Goal: Task Accomplishment & Management: Manage account settings

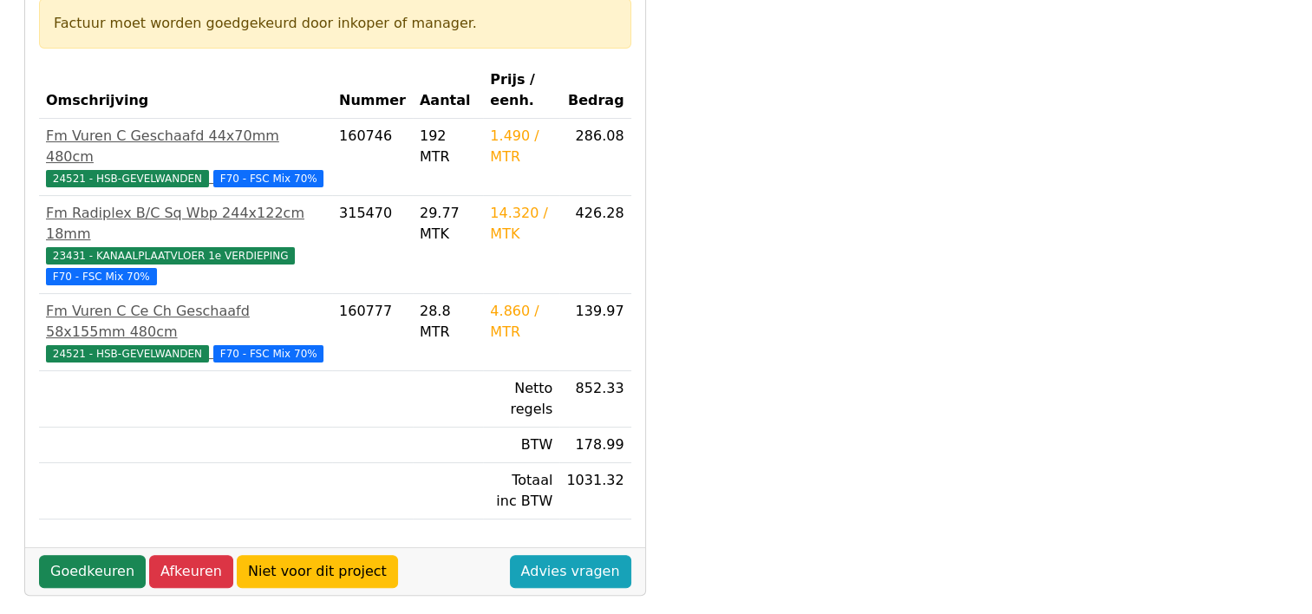
scroll to position [347, 0]
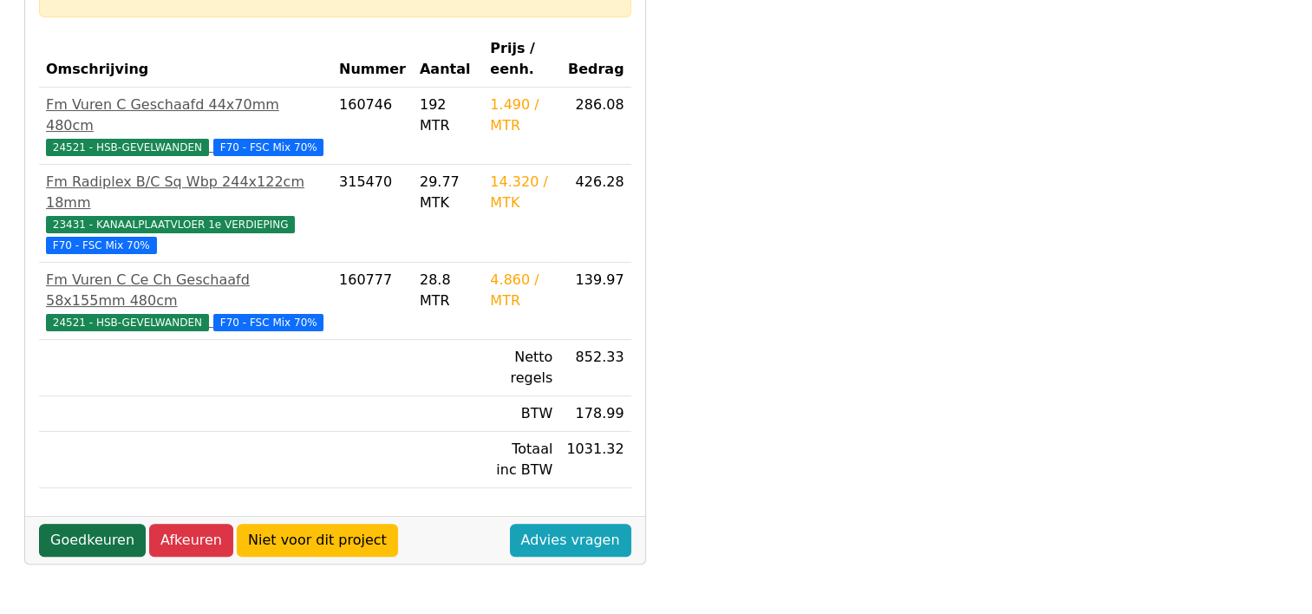
click at [68, 524] on link "Goedkeuren" at bounding box center [92, 540] width 107 height 33
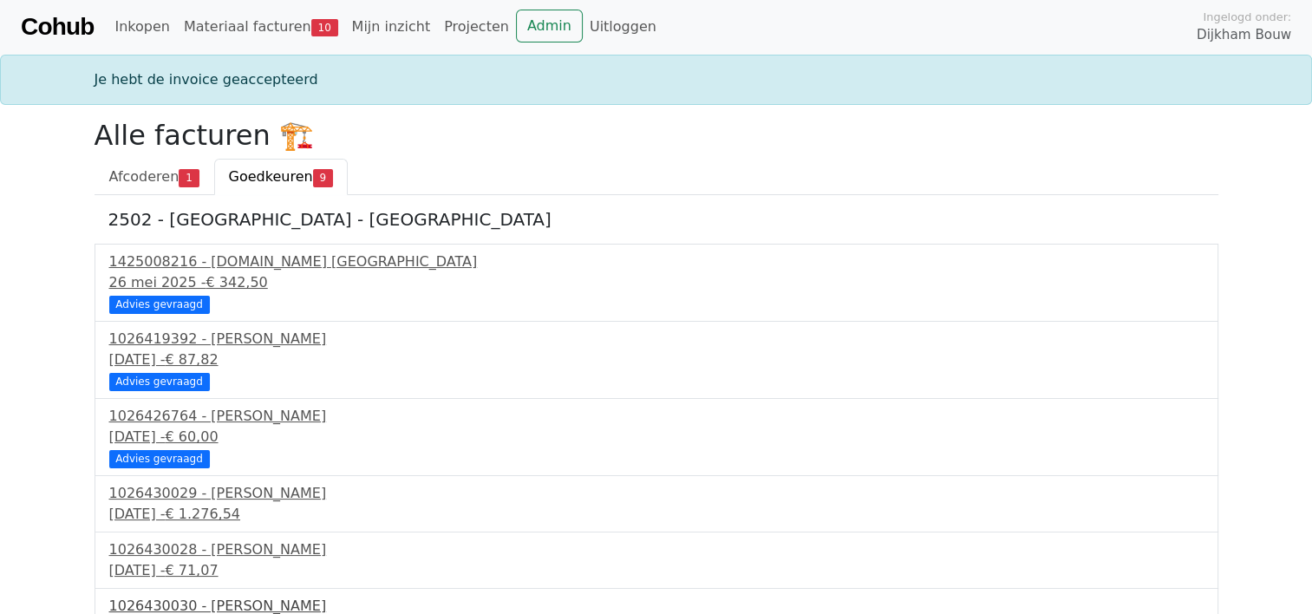
scroll to position [199, 0]
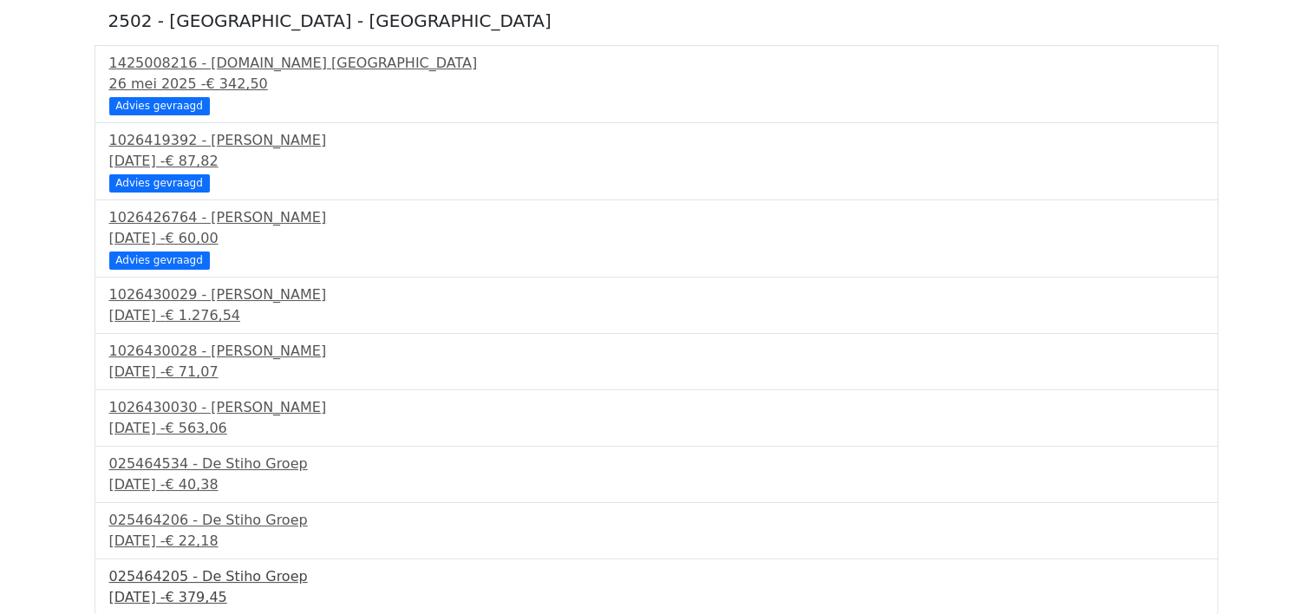
click at [245, 579] on div "025464205 - De Stiho Groep" at bounding box center [656, 576] width 1095 height 21
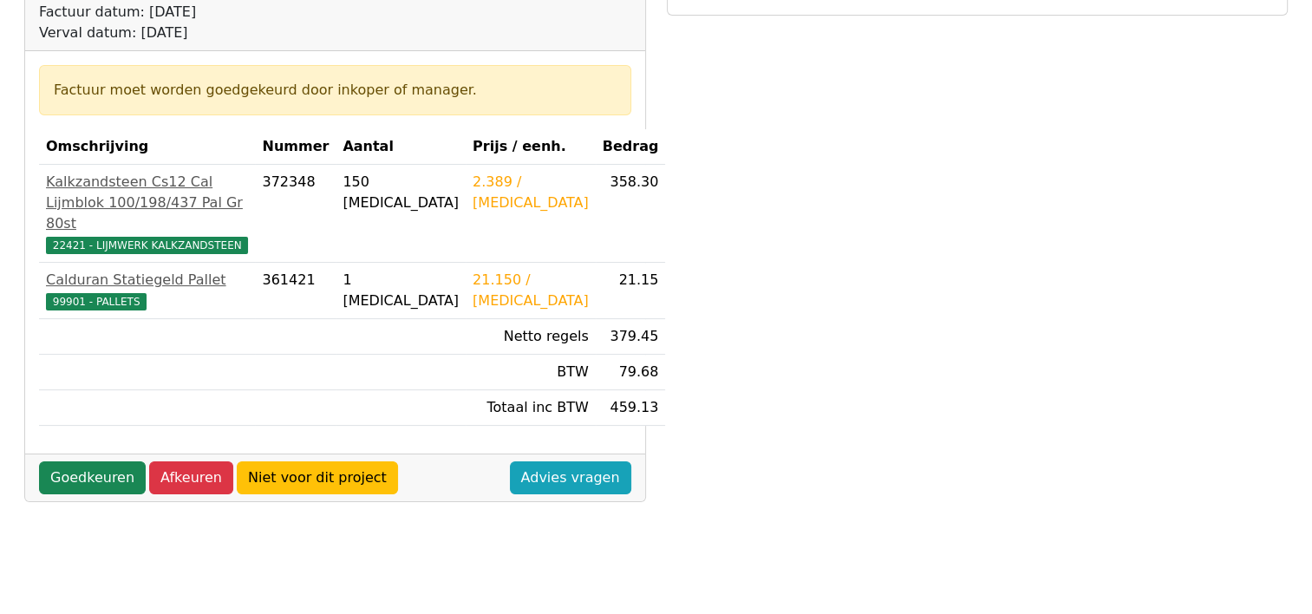
scroll to position [260, 0]
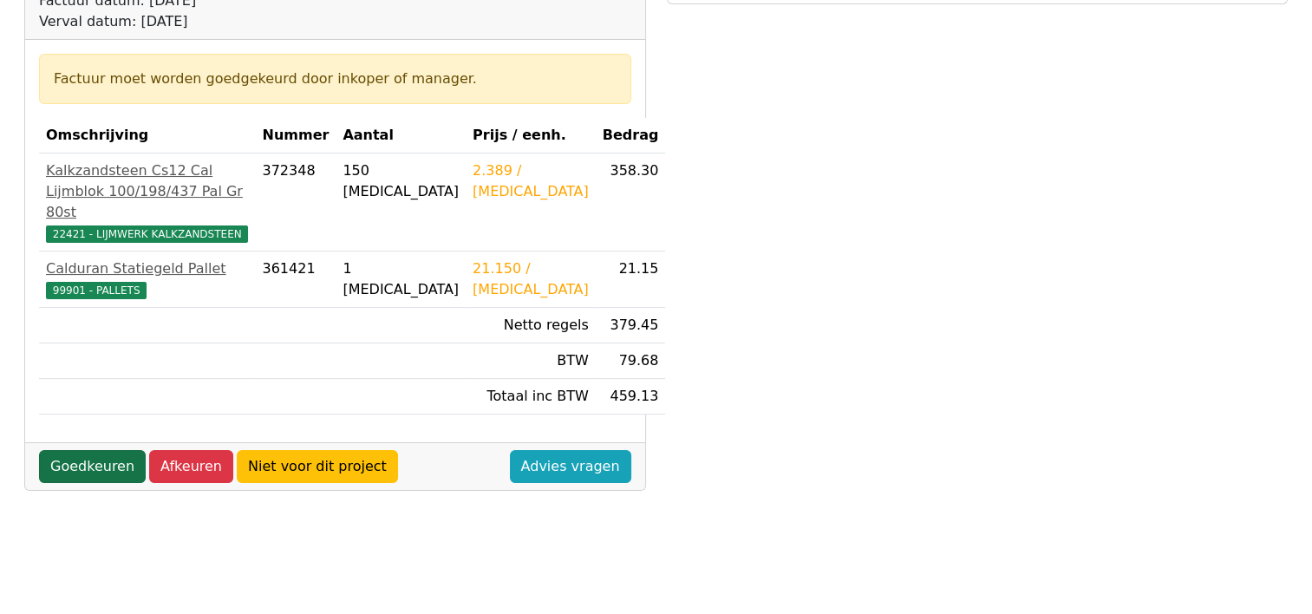
click at [107, 483] on link "Goedkeuren" at bounding box center [92, 466] width 107 height 33
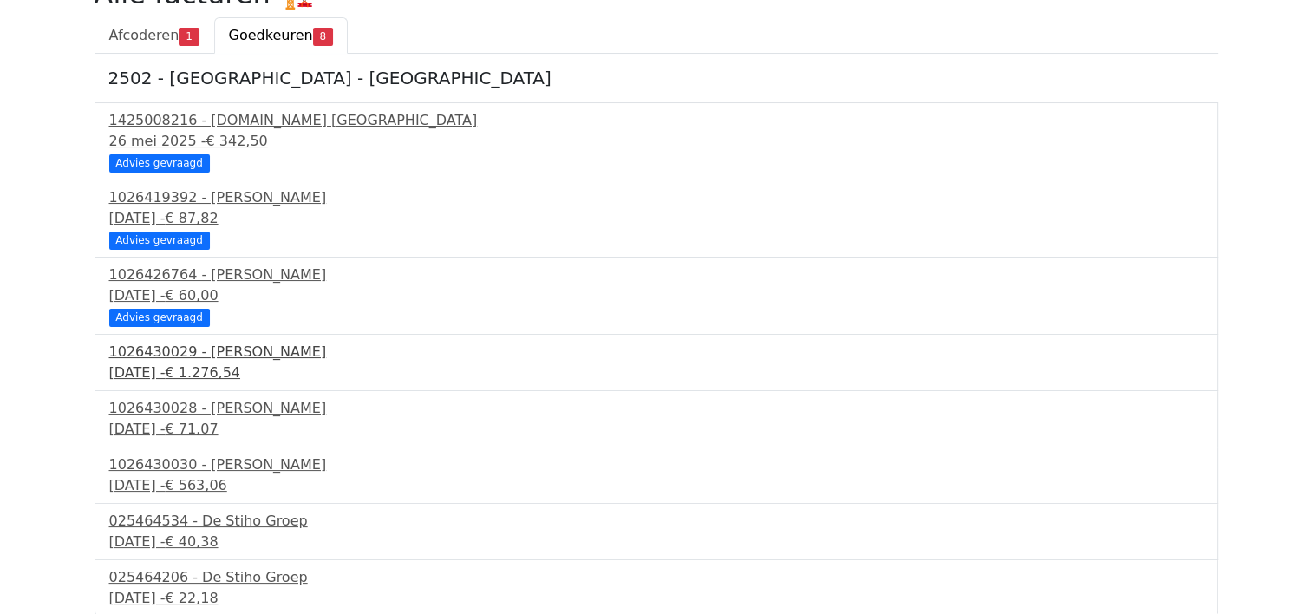
scroll to position [143, 0]
click at [260, 579] on div "025464206 - De Stiho Groep" at bounding box center [656, 576] width 1095 height 21
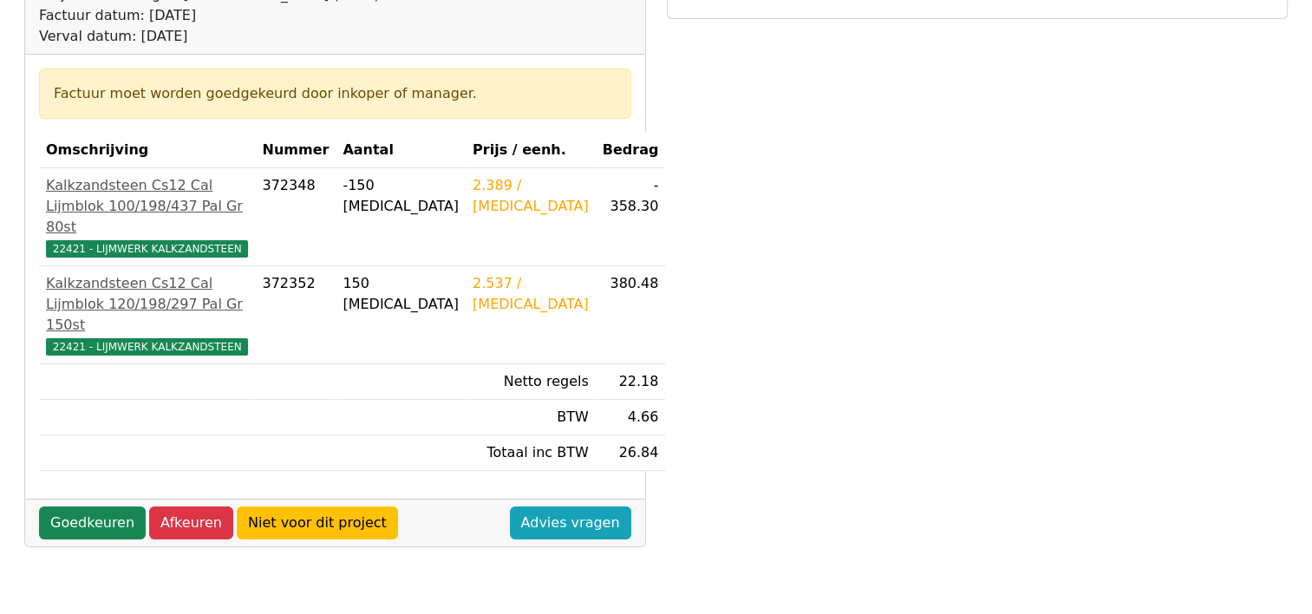
scroll to position [260, 0]
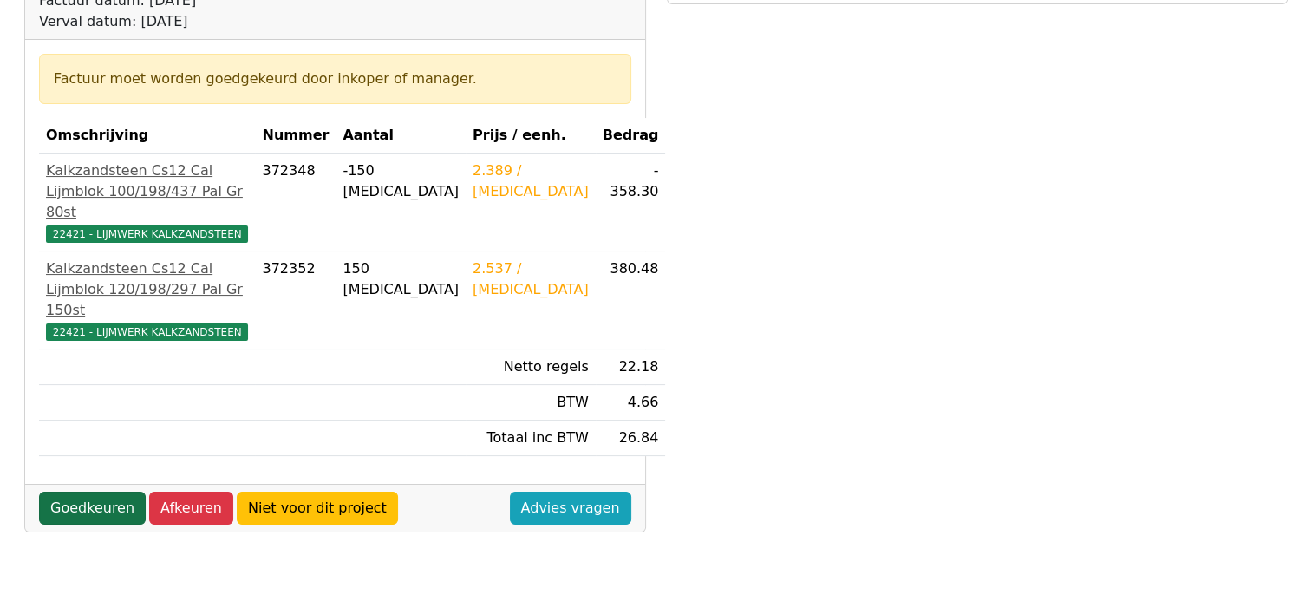
click at [82, 525] on link "Goedkeuren" at bounding box center [92, 508] width 107 height 33
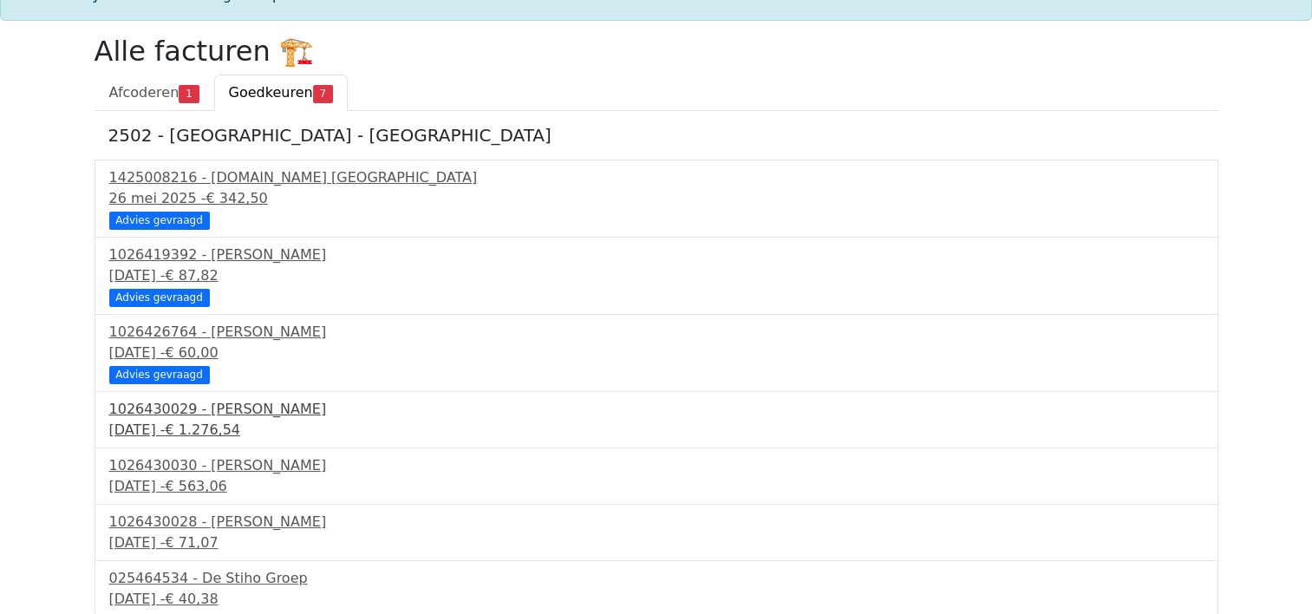
scroll to position [87, 0]
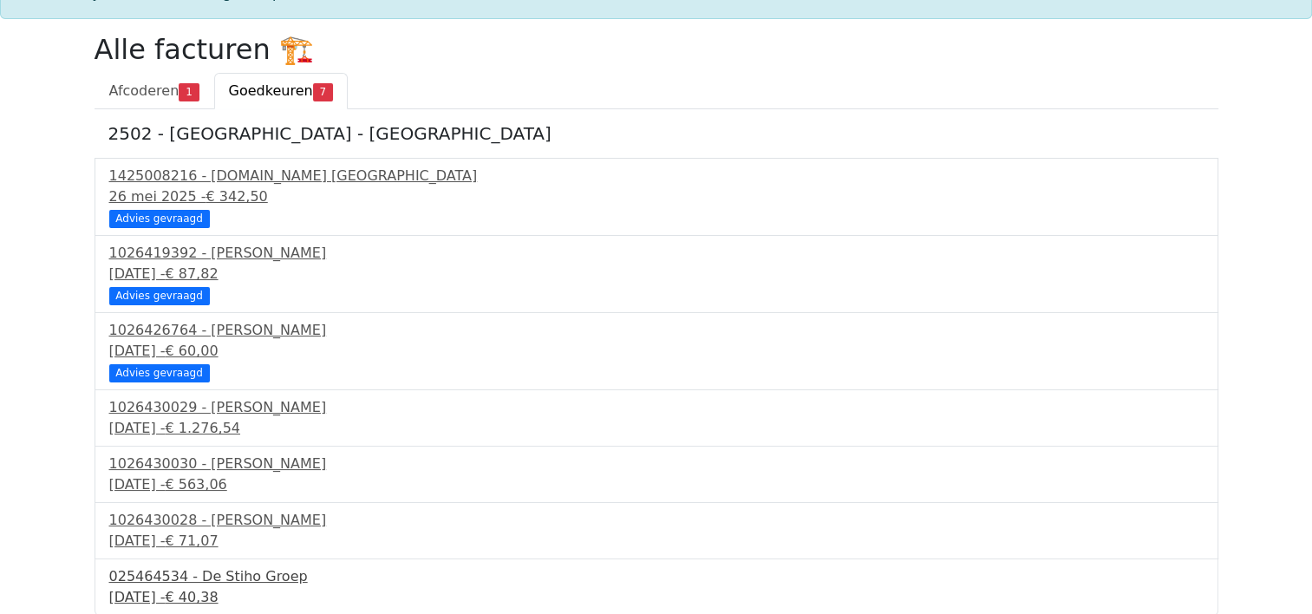
click at [212, 590] on div "20 september 2025 - € 40,38" at bounding box center [656, 597] width 1095 height 21
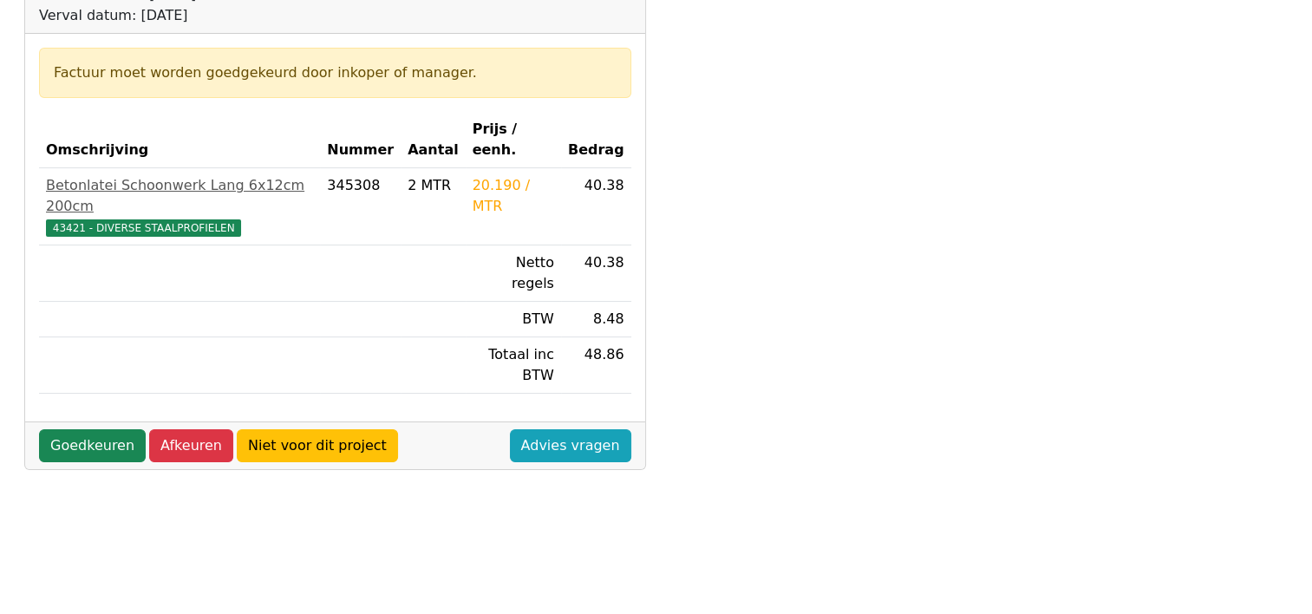
scroll to position [347, 0]
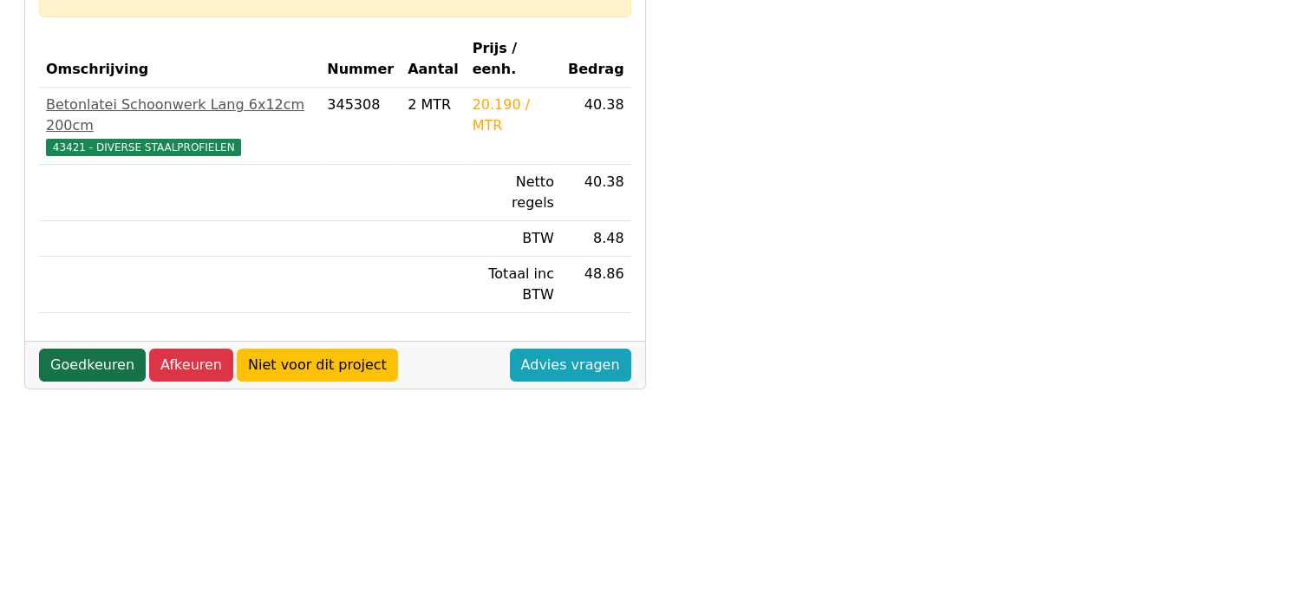
click at [73, 349] on link "Goedkeuren" at bounding box center [92, 365] width 107 height 33
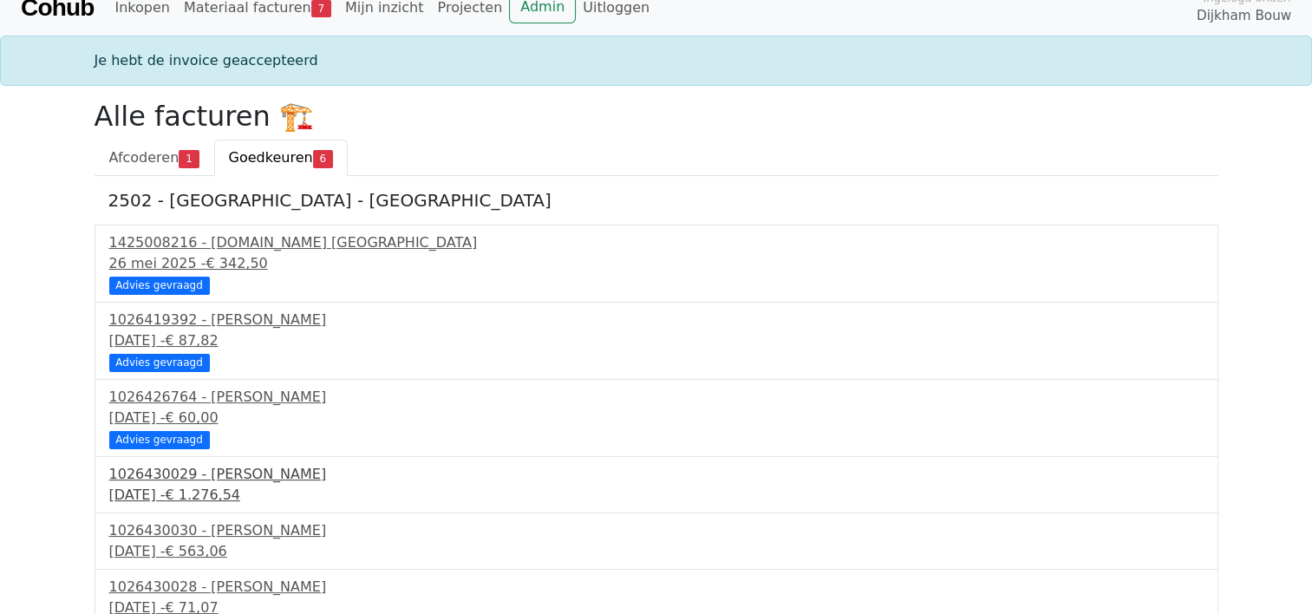
scroll to position [31, 0]
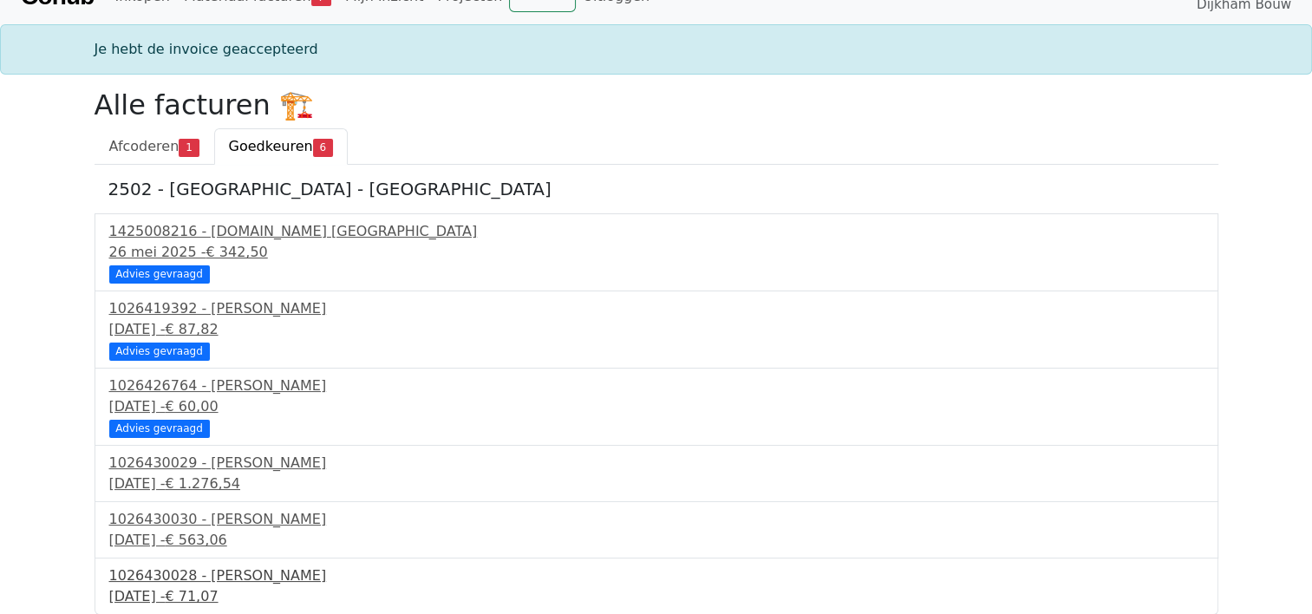
click at [202, 586] on div "[DATE] - € 71,07" at bounding box center [656, 596] width 1095 height 21
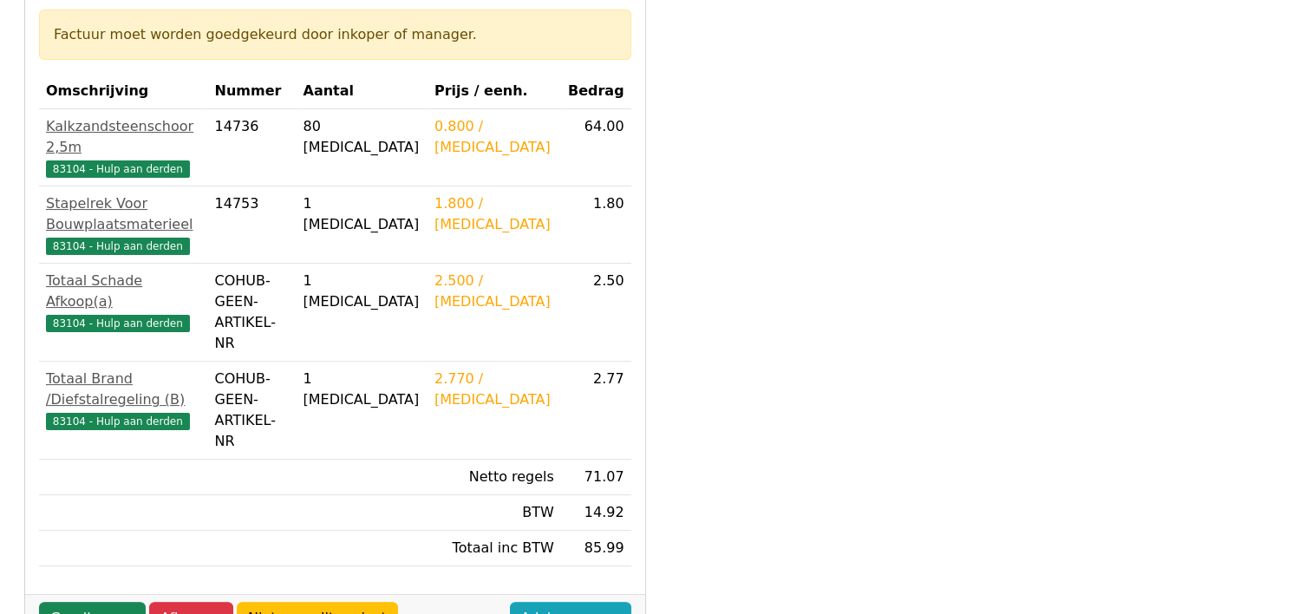
scroll to position [347, 0]
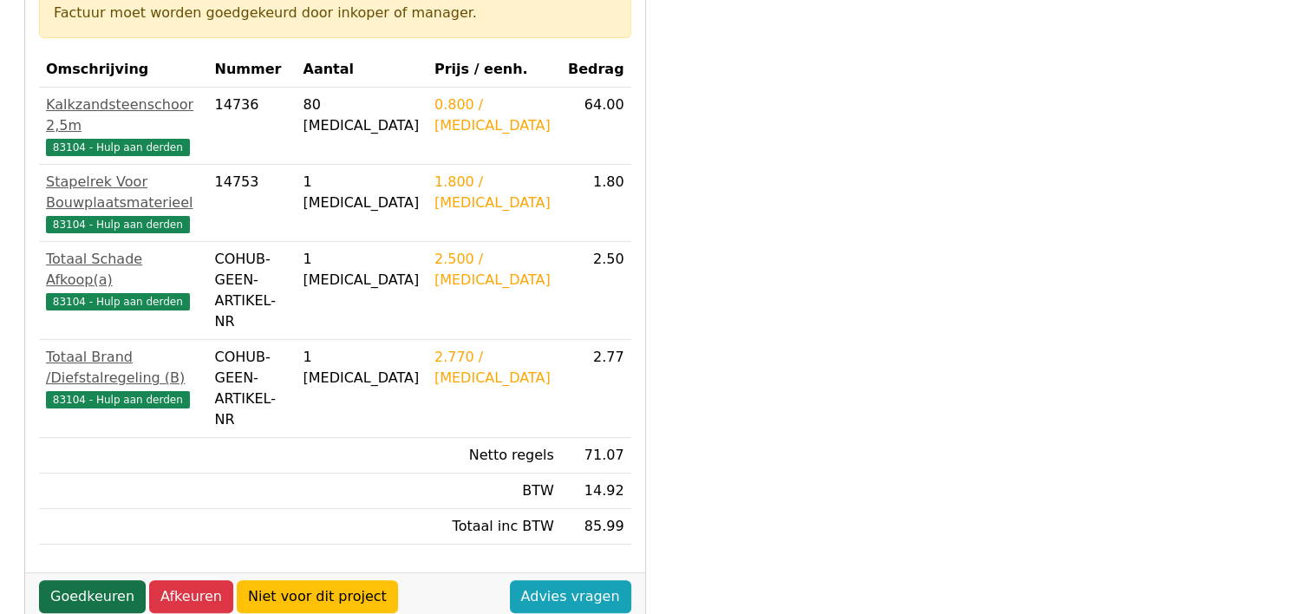
click at [83, 580] on link "Goedkeuren" at bounding box center [92, 596] width 107 height 33
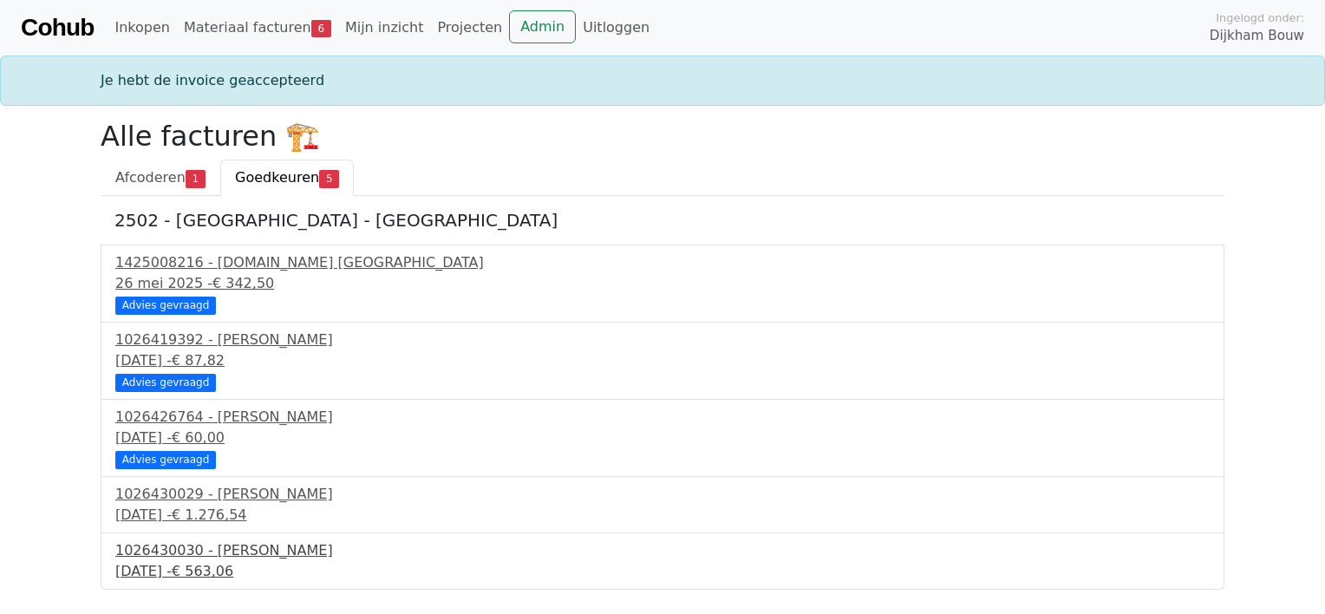
click at [177, 555] on div "1026430030 - [PERSON_NAME]" at bounding box center [662, 550] width 1095 height 21
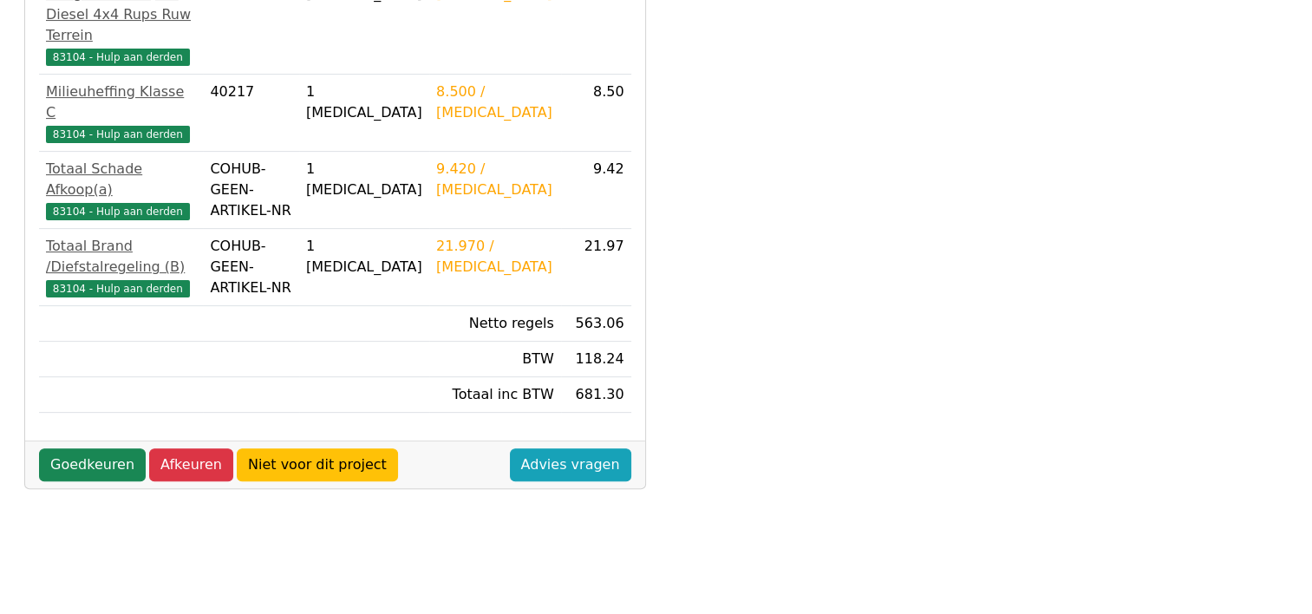
scroll to position [520, 0]
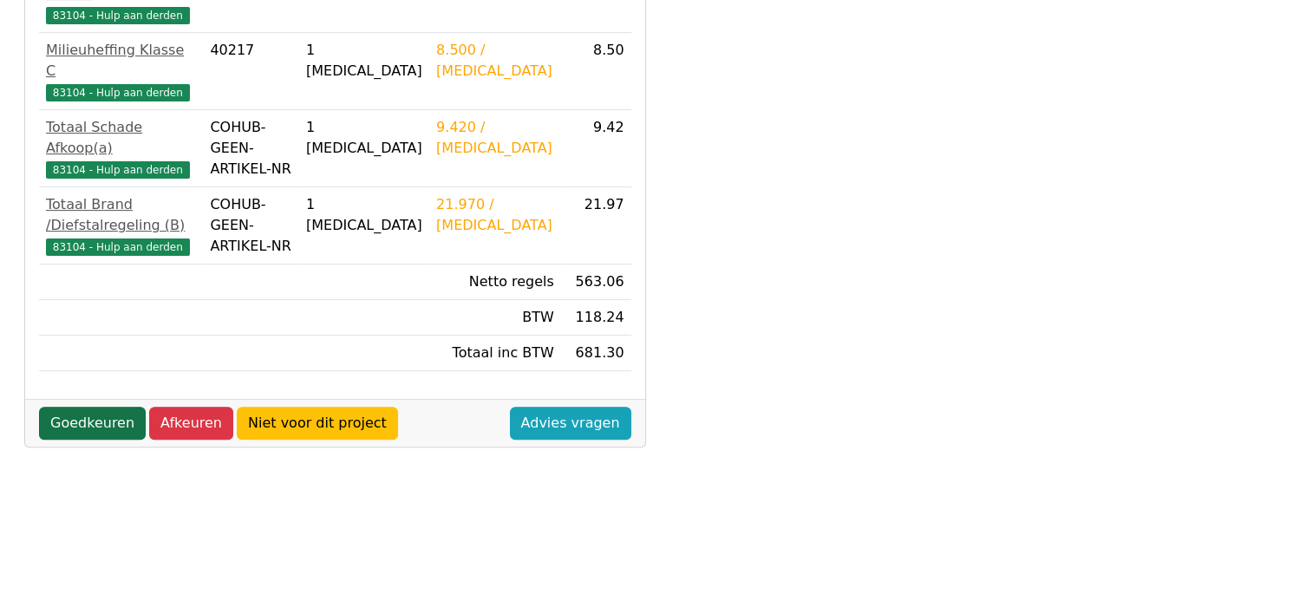
click at [80, 407] on link "Goedkeuren" at bounding box center [92, 423] width 107 height 33
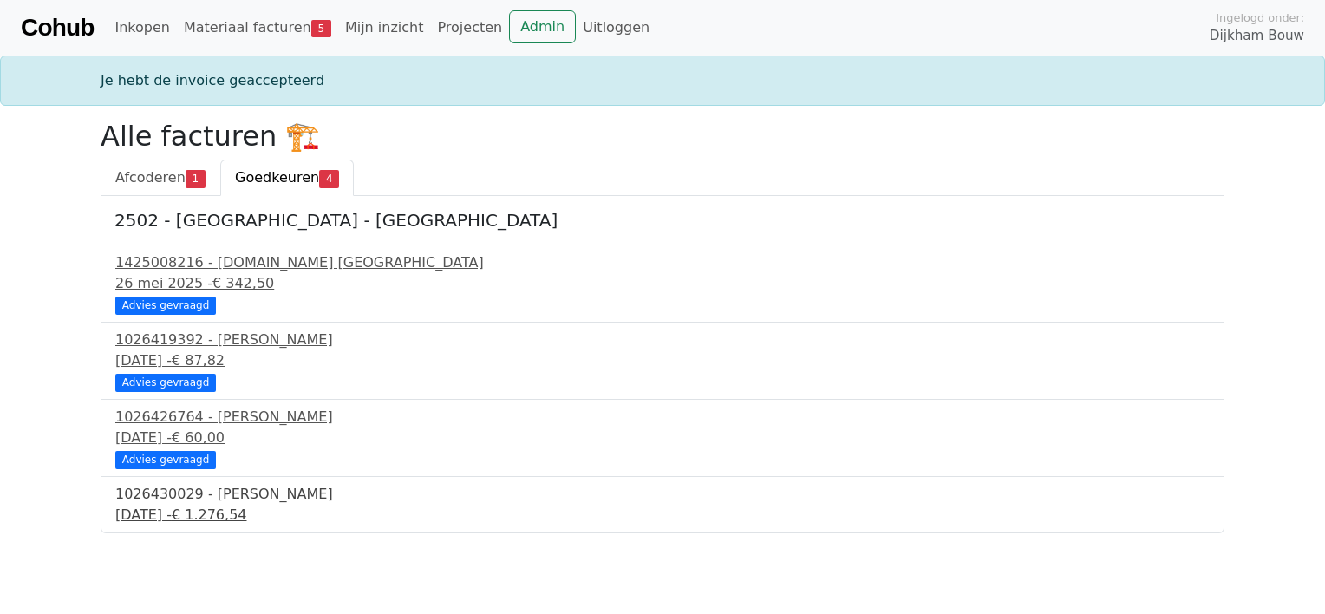
click at [200, 507] on div "[DATE] - € 1.276,54" at bounding box center [662, 515] width 1095 height 21
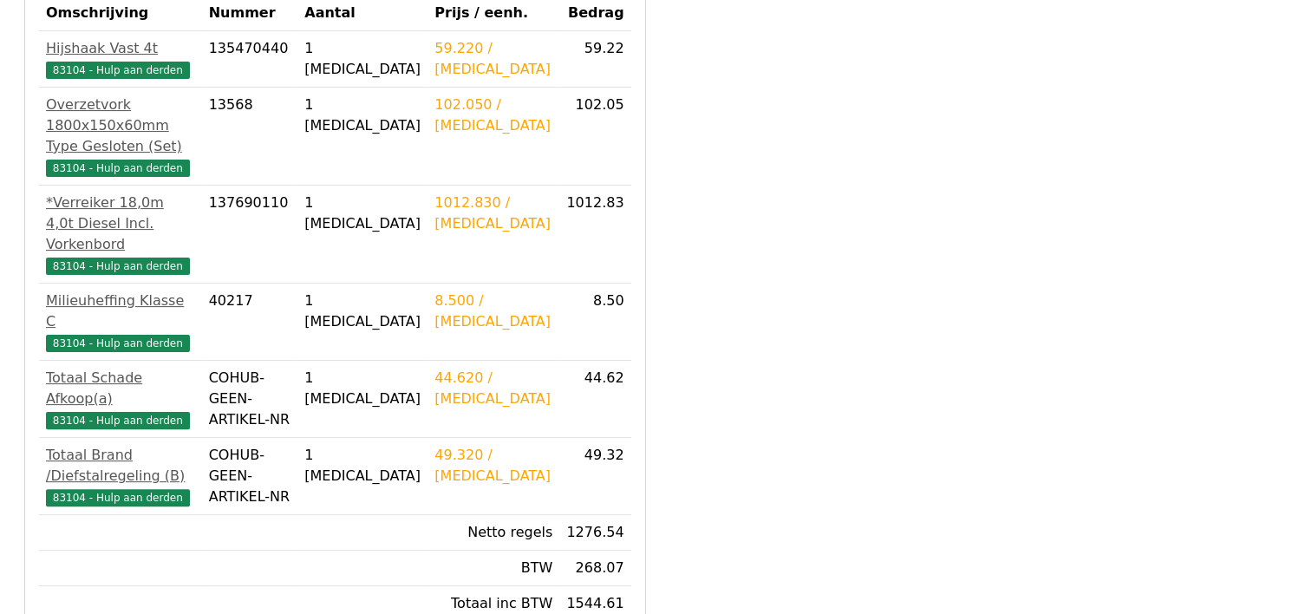
scroll to position [434, 0]
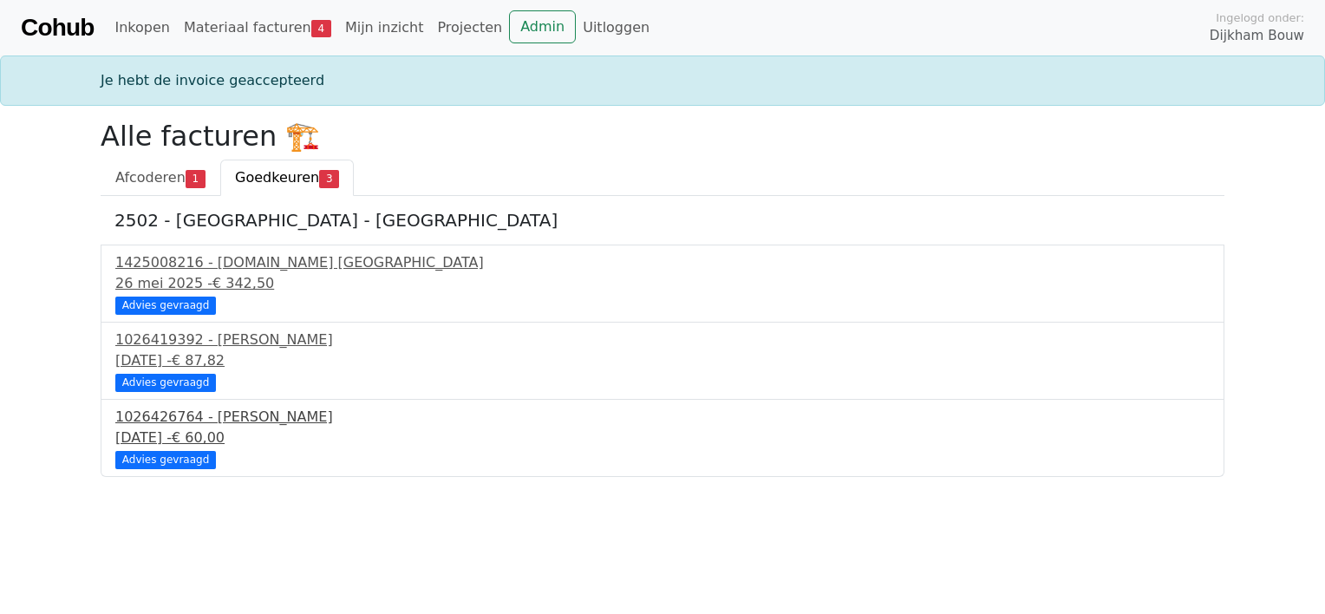
click at [201, 424] on div "1026426764 - [PERSON_NAME]" at bounding box center [662, 417] width 1095 height 21
click at [225, 358] on span "€ 87,82" at bounding box center [198, 360] width 53 height 16
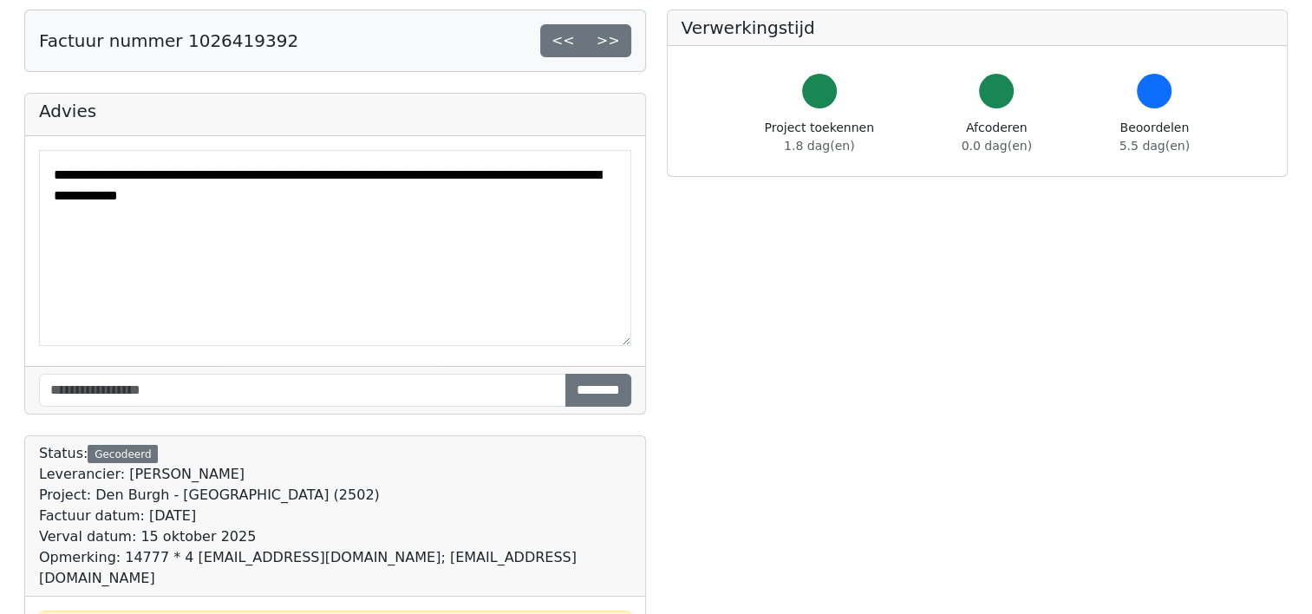
scroll to position [260, 0]
